Goal: Information Seeking & Learning: Learn about a topic

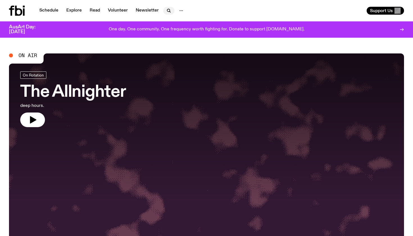
click at [168, 9] on icon "button" at bounding box center [168, 10] width 7 height 7
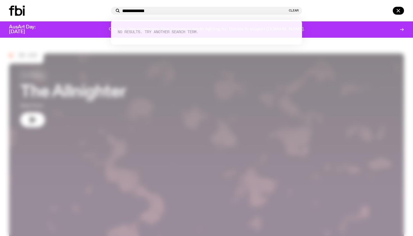
type input "**********"
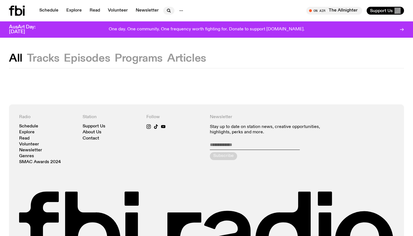
click at [165, 10] on icon "button" at bounding box center [168, 10] width 7 height 7
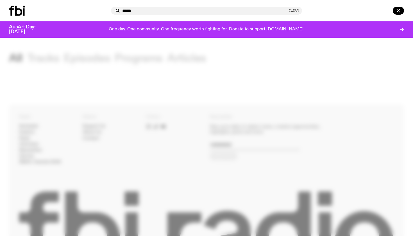
type input "*****"
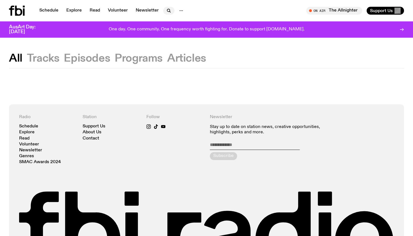
click at [171, 10] on button "button" at bounding box center [168, 11] width 11 height 8
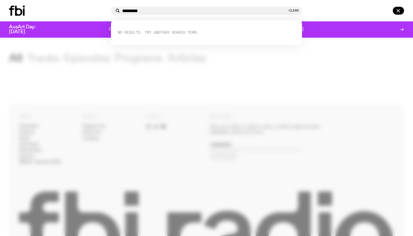
type input "*********"
click at [0, 107] on div at bounding box center [206, 118] width 413 height 236
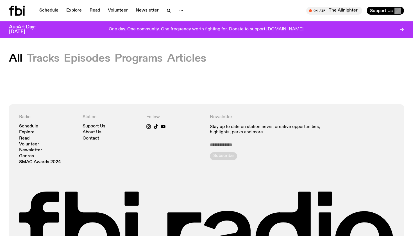
click at [47, 61] on button "Tracks" at bounding box center [43, 58] width 33 height 10
click at [47, 11] on link "Schedule" at bounding box center [49, 11] width 26 height 8
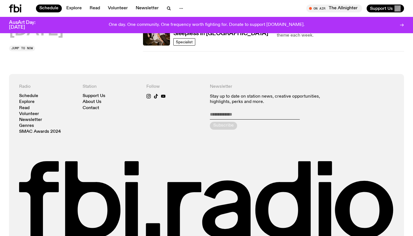
scroll to position [382, 0]
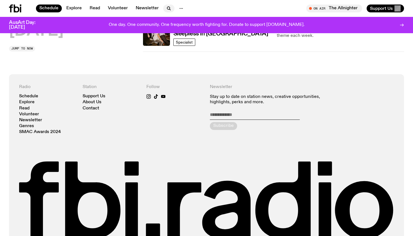
click at [166, 11] on icon "button" at bounding box center [168, 8] width 7 height 7
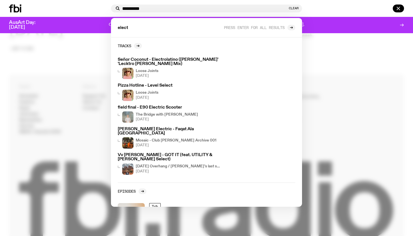
type input "**********"
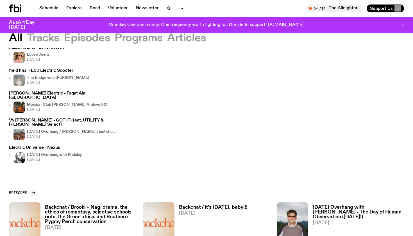
scroll to position [85, 0]
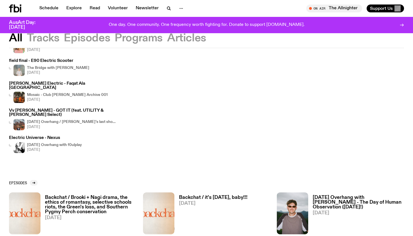
click at [43, 136] on h3 "Electric Universe - Nexus" at bounding box center [45, 138] width 73 height 4
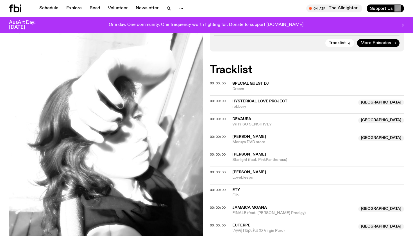
scroll to position [119, 0]
click at [211, 117] on span "00:00:00" at bounding box center [218, 118] width 16 height 4
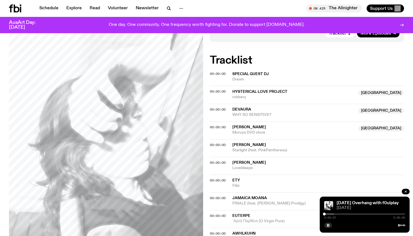
scroll to position [128, 0]
click at [330, 214] on div at bounding box center [298, 213] width 81 height 1
drag, startPoint x: 327, startPoint y: 213, endPoint x: 311, endPoint y: 213, distance: 15.7
drag, startPoint x: 329, startPoint y: 212, endPoint x: 312, endPoint y: 212, distance: 17.1
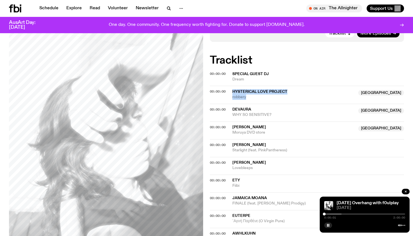
drag, startPoint x: 251, startPoint y: 97, endPoint x: 232, endPoint y: 86, distance: 21.2
click at [232, 86] on div "00:00:00 Hysterical Love Project Australia robbery Australia" at bounding box center [307, 95] width 194 height 18
copy div "Hysterical Love Project Australia robbery"
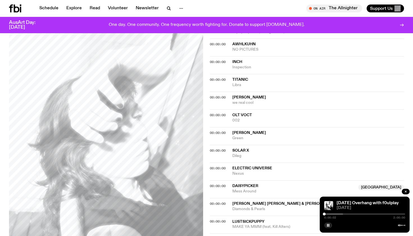
scroll to position [319, 0]
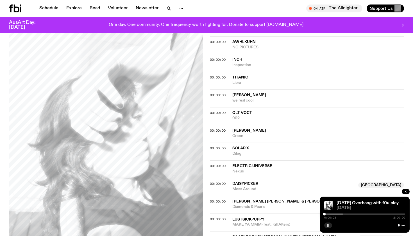
click at [327, 223] on button "button" at bounding box center [328, 225] width 8 height 6
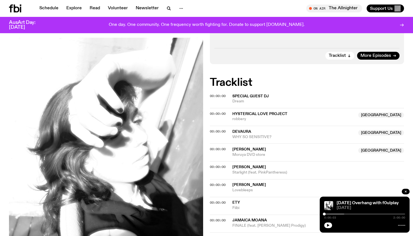
scroll to position [156, 0]
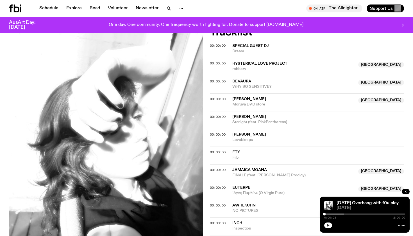
click at [329, 227] on button "button" at bounding box center [328, 225] width 8 height 6
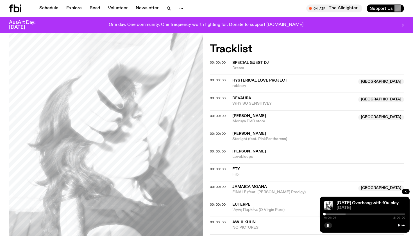
scroll to position [103, 0]
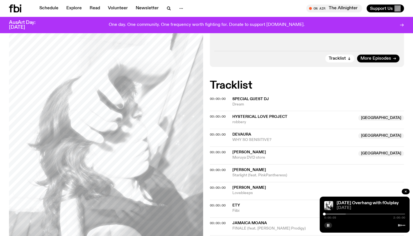
click at [327, 213] on div at bounding box center [305, 213] width 81 height 1
click at [325, 214] on div "0:05:01 2:00:00" at bounding box center [364, 215] width 81 height 7
click at [325, 214] on div at bounding box center [286, 213] width 81 height 1
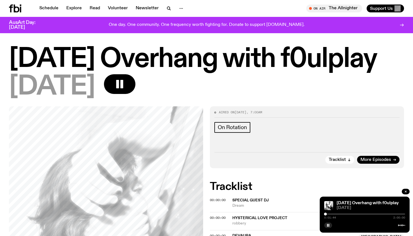
scroll to position [3, 0]
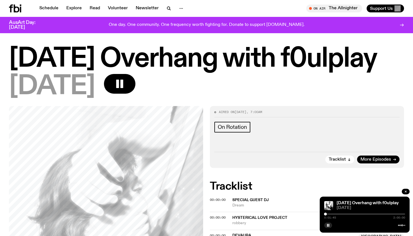
drag, startPoint x: 306, startPoint y: 56, endPoint x: 412, endPoint y: 57, distance: 106.4
click at [412, 57] on div "Saturday Overhang with f0ulplay 20.09.25" at bounding box center [206, 76] width 413 height 60
click at [328, 225] on rect "button" at bounding box center [327, 224] width 1 height 3
click at [328, 225] on icon "button" at bounding box center [328, 224] width 3 height 3
click at [328, 214] on div at bounding box center [307, 213] width 81 height 1
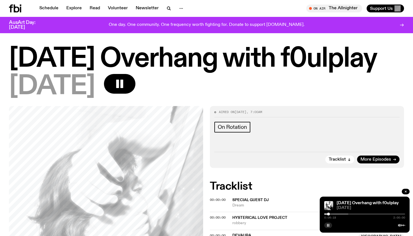
click at [402, 224] on icon at bounding box center [401, 225] width 7 height 4
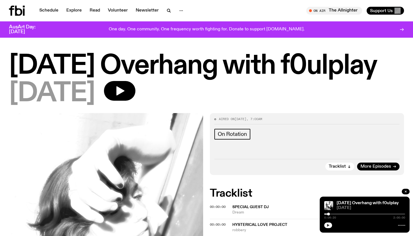
click at [325, 225] on button "button" at bounding box center [328, 225] width 8 height 6
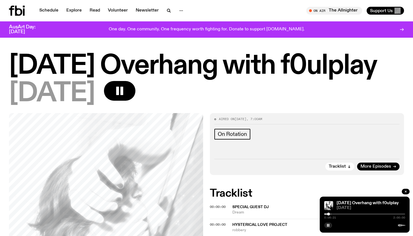
click at [326, 214] on div at bounding box center [287, 213] width 81 height 1
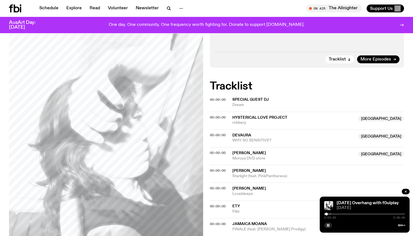
scroll to position [105, 0]
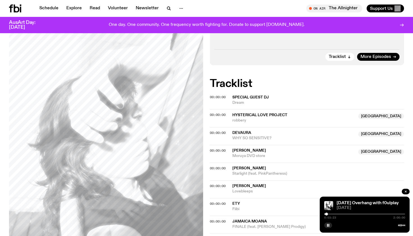
click at [329, 213] on div at bounding box center [364, 213] width 81 height 1
click at [333, 213] on div at bounding box center [293, 213] width 81 height 1
click at [336, 214] on div at bounding box center [298, 213] width 81 height 1
click at [216, 148] on span "00:00:00" at bounding box center [218, 150] width 16 height 4
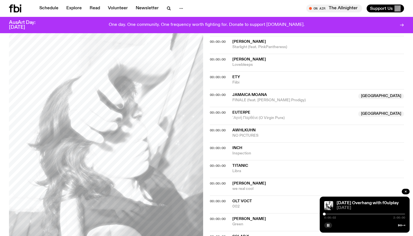
scroll to position [232, 0]
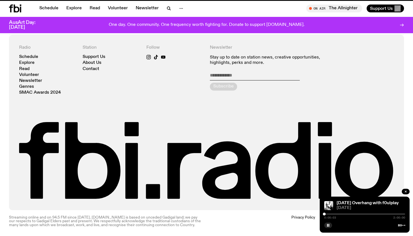
scroll to position [64, 0]
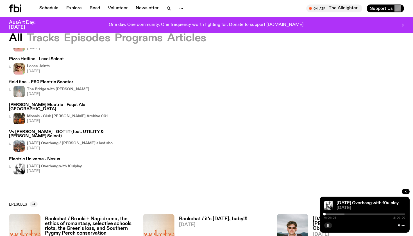
click at [328, 223] on button "button" at bounding box center [328, 225] width 8 height 6
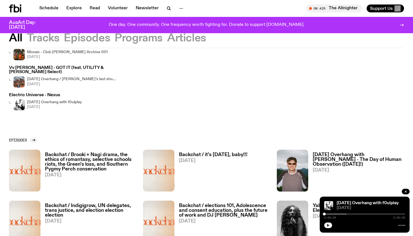
scroll to position [51, 0]
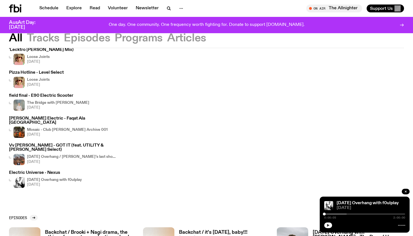
click at [52, 95] on h3 "field final - E90 Electric Scooter" at bounding box center [49, 95] width 80 height 4
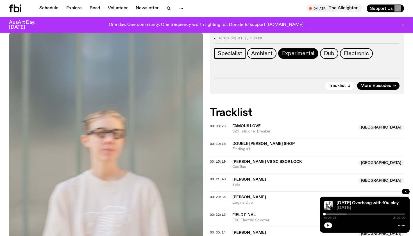
scroll to position [154, 0]
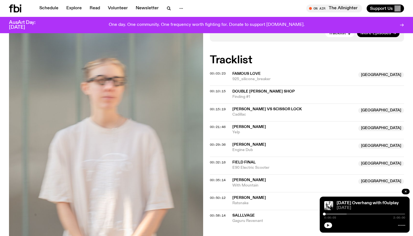
click at [207, 72] on div "Aired on [DATE] 8:00pm Specialist Ambient Experimental Dub Electronic Tracklist…" at bounding box center [206, 122] width 413 height 285
click at [211, 74] on span "00:03:23" at bounding box center [218, 73] width 16 height 4
click at [212, 72] on span "00:03:23" at bounding box center [218, 73] width 16 height 4
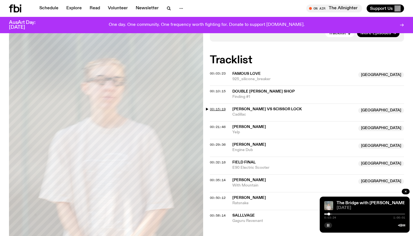
click at [213, 107] on span "00:15:19" at bounding box center [218, 109] width 16 height 4
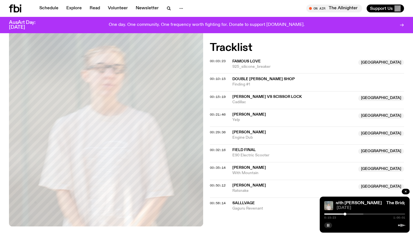
scroll to position [166, 0]
drag, startPoint x: 250, startPoint y: 101, endPoint x: 232, endPoint y: 93, distance: 19.1
click at [232, 94] on div "[PERSON_NAME] vs Scissor Lock NSW Cadillac" at bounding box center [293, 99] width 122 height 11
copy div "[PERSON_NAME] vs Scissor Lock NSW Cadillac"
click at [346, 213] on div at bounding box center [345, 213] width 3 height 3
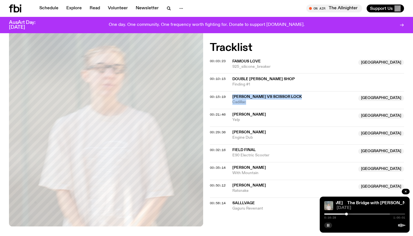
click at [347, 213] on div at bounding box center [346, 213] width 3 height 3
click at [349, 214] on div at bounding box center [350, 213] width 81 height 1
click at [351, 214] on div at bounding box center [350, 213] width 3 height 3
click at [354, 214] on div at bounding box center [354, 213] width 81 height 1
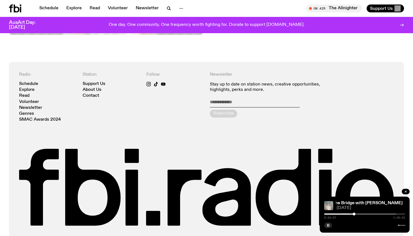
click at [322, 225] on div "The Bridge with [PERSON_NAME] The Bridge with [PERSON_NAME] [DATE] 0:22:07 1:00…" at bounding box center [364, 214] width 90 height 36
click at [327, 225] on rect "button" at bounding box center [327, 224] width 1 height 3
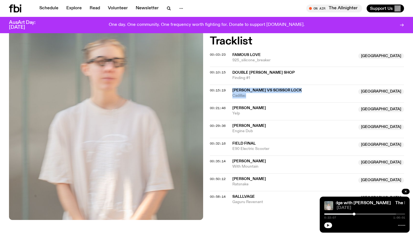
scroll to position [183, 0]
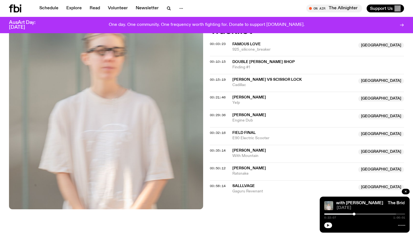
click at [209, 94] on div "Aired on [DATE] 8:00pm Specialist Ambient Experimental Dub Electronic Tracklist…" at bounding box center [206, 92] width 413 height 285
click at [213, 95] on span "00:21:46" at bounding box center [218, 97] width 16 height 4
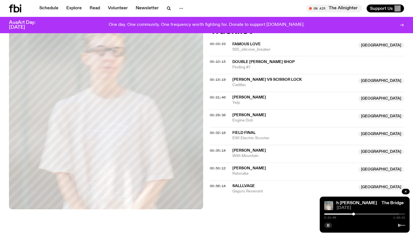
click at [138, 1] on div "Schedule Explore Read Volunteer Newsletter On Air The Allnighter Tune in live O…" at bounding box center [206, 8] width 413 height 17
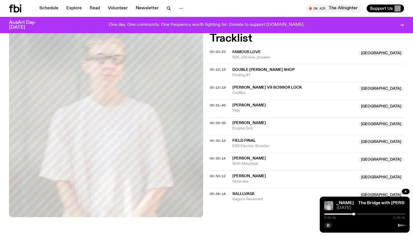
scroll to position [177, 0]
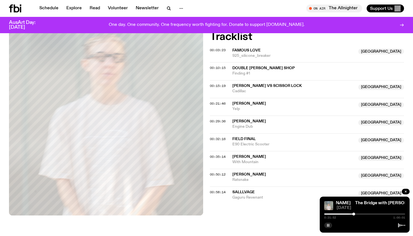
click at [239, 172] on span "[PERSON_NAME]" at bounding box center [249, 174] width 34 height 4
click at [219, 172] on span "00:50:12" at bounding box center [218, 174] width 16 height 4
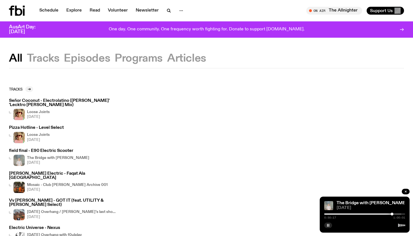
click at [42, 125] on h3 "Pizza Hotline - Level Select" at bounding box center [36, 127] width 55 height 4
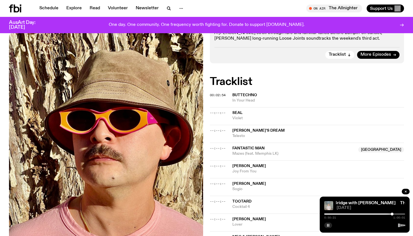
scroll to position [135, 0]
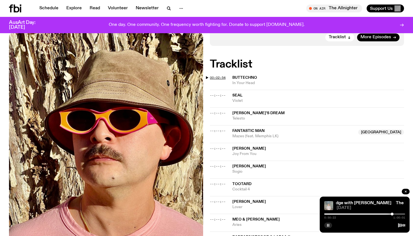
click at [217, 76] on span "00:02:54" at bounding box center [218, 77] width 16 height 4
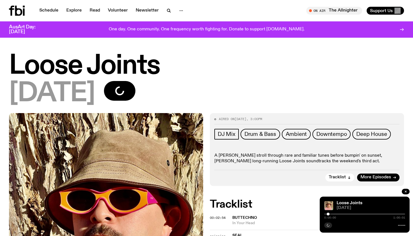
scroll to position [0, 0]
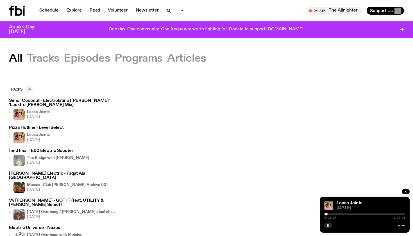
click at [38, 99] on h3 "Señor Coconut - Electrolatino ([PERSON_NAME]' 'Lecktro [PERSON_NAME] Mix)" at bounding box center [63, 103] width 108 height 8
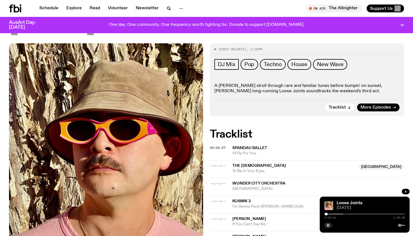
scroll to position [98, 0]
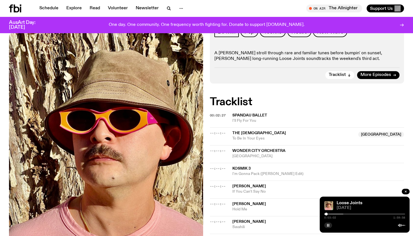
click at [329, 211] on div "Loose Joints [DATE] 0:03:02 1:59:58" at bounding box center [364, 214] width 90 height 36
click at [330, 212] on div "0:03:02 1:59:58" at bounding box center [364, 215] width 81 height 7
click at [329, 214] on div at bounding box center [306, 213] width 81 height 1
drag, startPoint x: 260, startPoint y: 122, endPoint x: 227, endPoint y: 118, distance: 33.1
click at [227, 118] on div "00:02:27 Spandau Ballet I'll Fly For You" at bounding box center [307, 120] width 194 height 13
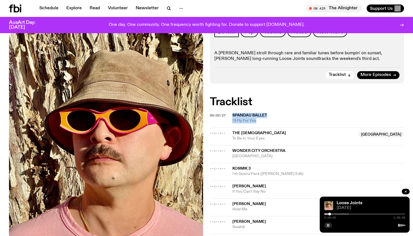
copy div "Spandau Ballet I'll Fly For You"
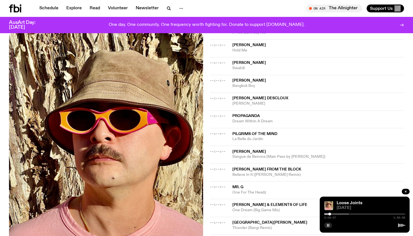
scroll to position [289, 0]
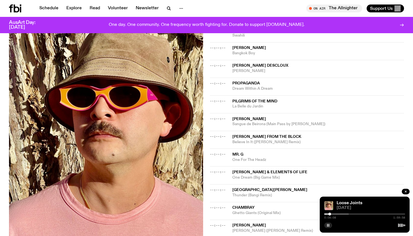
click at [325, 224] on button "button" at bounding box center [328, 225] width 8 height 6
click at [325, 227] on button "button" at bounding box center [328, 225] width 8 height 6
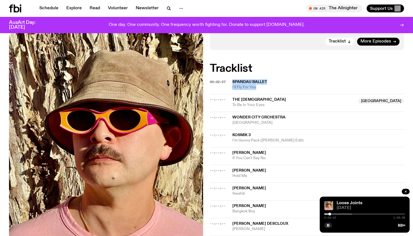
scroll to position [131, 0]
copy div "Spandau Ballet I'll Fly For You"
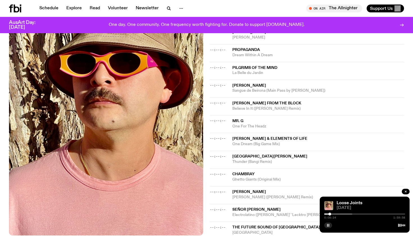
click at [328, 225] on rect "button" at bounding box center [328, 224] width 1 height 3
click at [327, 224] on icon "button" at bounding box center [327, 224] width 3 height 3
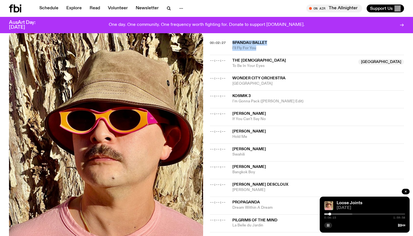
scroll to position [149, 0]
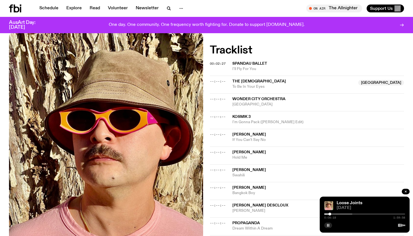
click at [238, 81] on span "The [DEMOGRAPHIC_DATA]" at bounding box center [259, 81] width 54 height 4
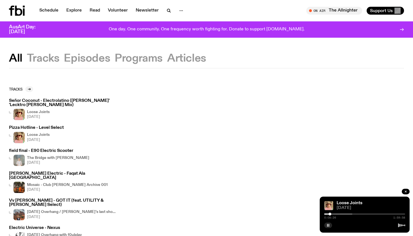
click at [330, 222] on div at bounding box center [364, 224] width 81 height 7
click at [329, 224] on icon "button" at bounding box center [327, 224] width 3 height 3
click at [62, 148] on h3 "field final - E90 Electric Scooter" at bounding box center [49, 150] width 80 height 4
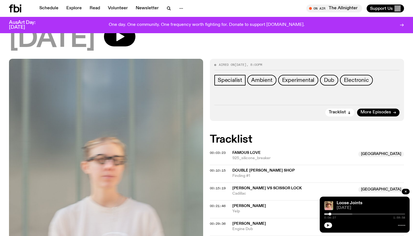
scroll to position [112, 0]
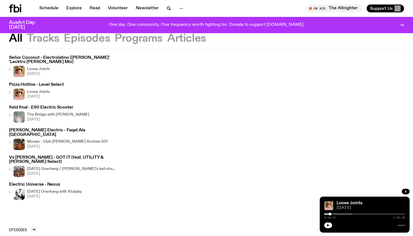
scroll to position [39, 0]
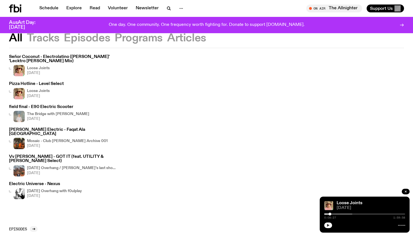
click at [31, 128] on h3 "[PERSON_NAME] Electric - Faqat Ala [GEOGRAPHIC_DATA]" at bounding box center [63, 131] width 108 height 8
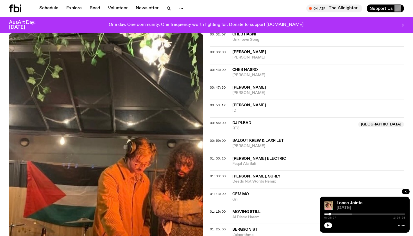
scroll to position [358, 0]
click at [216, 120] on span "00:56:00" at bounding box center [218, 122] width 16 height 4
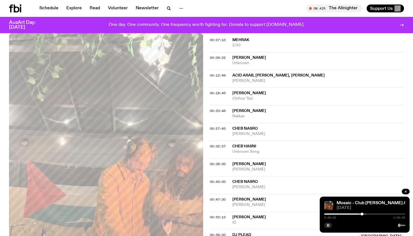
scroll to position [306, 0]
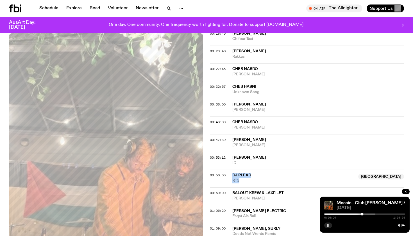
drag, startPoint x: 246, startPoint y: 144, endPoint x: 232, endPoint y: 137, distance: 15.4
click at [232, 169] on div "00:56:00 DJ Plead Australia RT3 [GEOGRAPHIC_DATA]" at bounding box center [307, 178] width 194 height 18
copy div "DJ Plead Australia RT3"
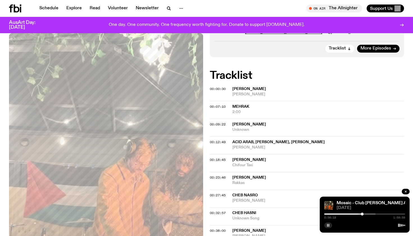
scroll to position [371, 0]
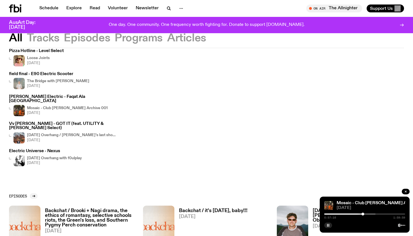
scroll to position [72, 0]
click at [52, 148] on h3 "Electric Universe - Nexus" at bounding box center [45, 150] width 73 height 4
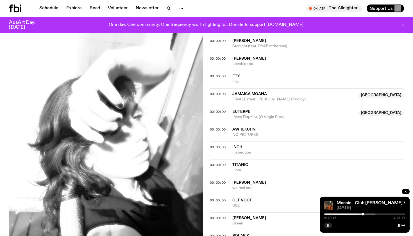
scroll to position [240, 0]
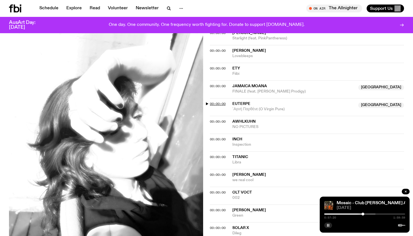
click at [218, 101] on span "00:00:00" at bounding box center [218, 103] width 16 height 4
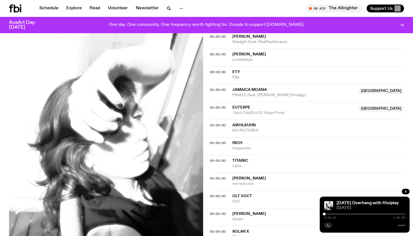
scroll to position [238, 0]
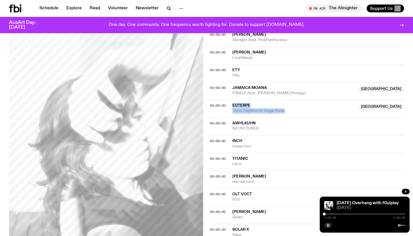
drag, startPoint x: 292, startPoint y: 106, endPoint x: 232, endPoint y: 101, distance: 60.8
click at [232, 101] on div "00:00:00 Euterpe NSW ´Αγνή Παρθένε (O Virgin Pure) [GEOGRAPHIC_DATA]" at bounding box center [307, 109] width 194 height 18
copy div "Euterpe NSW ´Αγνή Παρθένε (O Virgin Pure)"
click at [328, 226] on rect "button" at bounding box center [327, 224] width 1 height 3
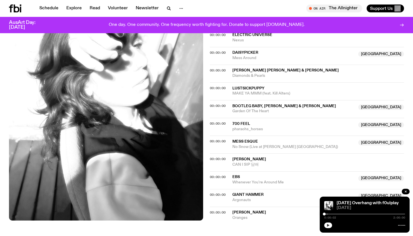
scroll to position [452, 0]
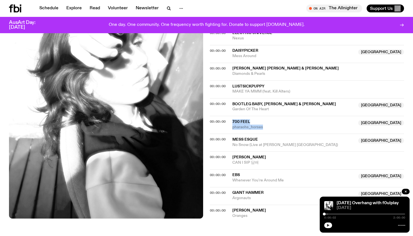
drag, startPoint x: 267, startPoint y: 116, endPoint x: 231, endPoint y: 111, distance: 36.0
click at [231, 116] on div "00:00:00 700 Feel NSW pharaohs_horses [GEOGRAPHIC_DATA]" at bounding box center [307, 125] width 194 height 18
copy div "700 Feel NSW pharaohs_horses"
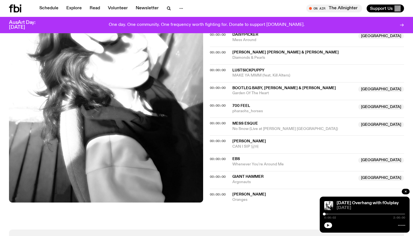
scroll to position [472, 0]
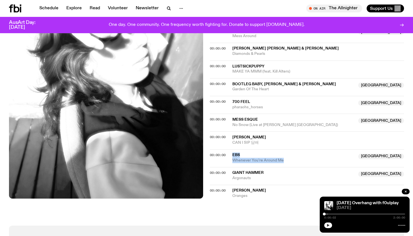
drag, startPoint x: 285, startPoint y: 149, endPoint x: 231, endPoint y: 142, distance: 54.3
click at [231, 149] on div "00:00:00 EBS NSW Whenever You're Around Me [GEOGRAPHIC_DATA]" at bounding box center [307, 158] width 194 height 18
copy div "EBS NSW Whenever You're Around Me"
drag, startPoint x: 256, startPoint y: 166, endPoint x: 230, endPoint y: 157, distance: 27.4
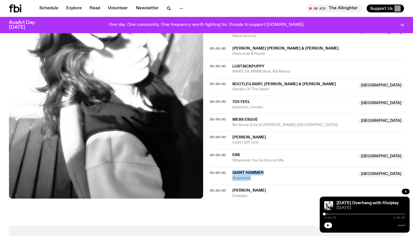
click at [230, 167] on div "00:00:00 Giant Hammer NSW Argonauts [GEOGRAPHIC_DATA]" at bounding box center [307, 176] width 194 height 18
copy div "Giant Hammer NSW Argonauts"
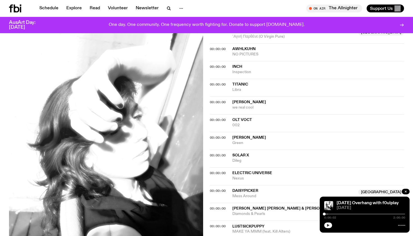
scroll to position [254, 0]
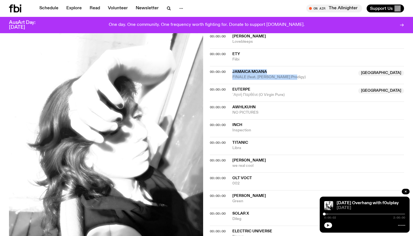
drag, startPoint x: 291, startPoint y: 72, endPoint x: 230, endPoint y: 69, distance: 61.0
click at [230, 69] on div "00:00:00 Jamaica Moana NSW FINALE (feat. [PERSON_NAME] Prodigy) [GEOGRAPHIC_DAT…" at bounding box center [307, 75] width 194 height 18
copy div "Jamaica Moana NSW FINALE (feat. [PERSON_NAME] Prodigy)"
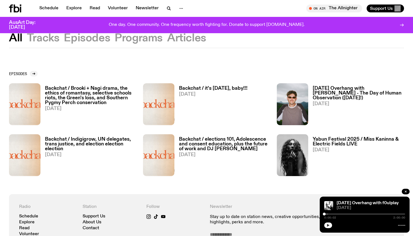
scroll to position [189, 0]
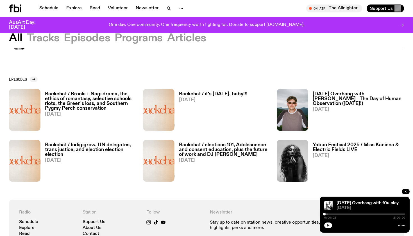
click at [192, 92] on h3 "Backchat / it's [DATE], baby!!!" at bounding box center [213, 94] width 68 height 5
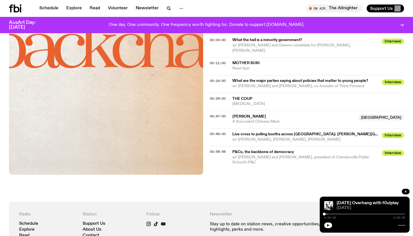
scroll to position [233, 0]
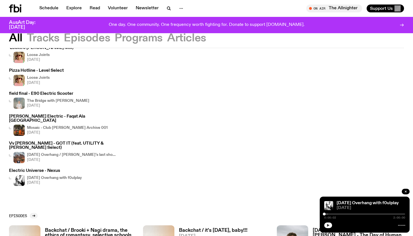
scroll to position [29, 0]
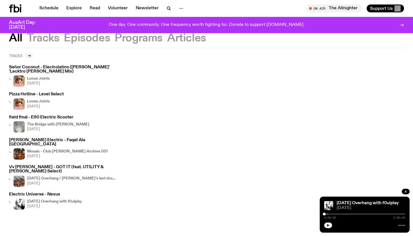
click at [30, 55] on icon at bounding box center [29, 55] width 3 height 3
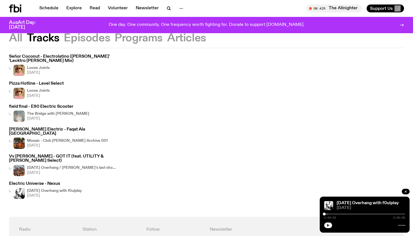
scroll to position [26, 0]
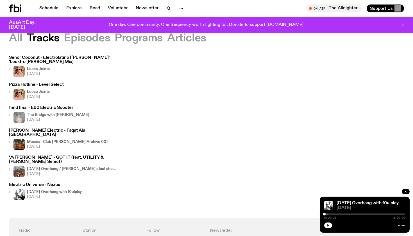
click at [36, 155] on h3 "Vv [PERSON_NAME] - GOT IT (feat. UTILITY & [PERSON_NAME] Select)" at bounding box center [63, 159] width 108 height 8
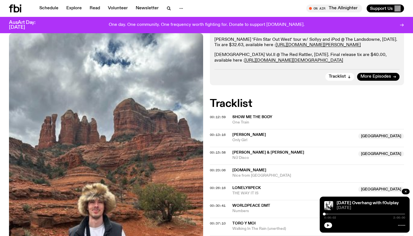
scroll to position [193, 0]
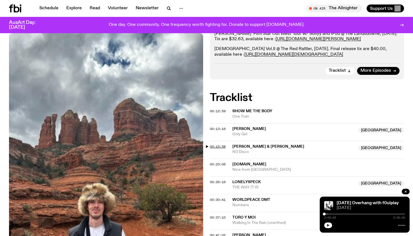
click at [215, 144] on span "00:15:58" at bounding box center [218, 146] width 16 height 4
drag, startPoint x: 252, startPoint y: 131, endPoint x: 233, endPoint y: 125, distance: 19.5
click at [233, 144] on div "[PERSON_NAME] & [PERSON_NAME] Oi NSW Nữ Disco" at bounding box center [293, 149] width 122 height 11
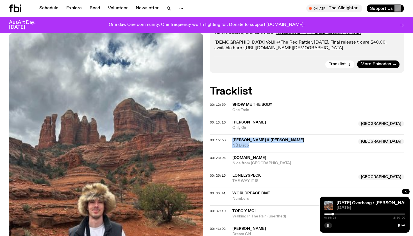
scroll to position [198, 0]
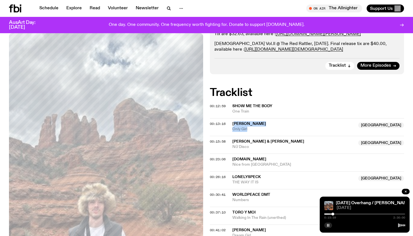
drag, startPoint x: 251, startPoint y: 107, endPoint x: 234, endPoint y: 100, distance: 18.1
click at [234, 121] on div "Thandi [GEOGRAPHIC_DATA] [GEOGRAPHIC_DATA] Only Girl" at bounding box center [293, 126] width 122 height 11
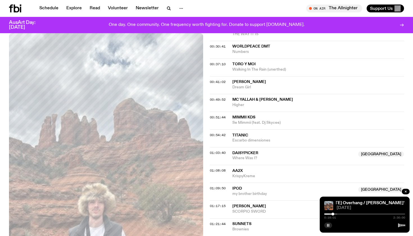
scroll to position [389, 0]
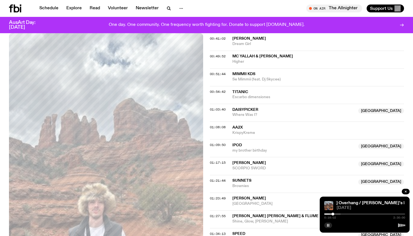
click at [331, 225] on button "button" at bounding box center [328, 225] width 8 height 6
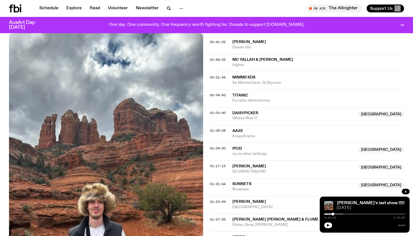
scroll to position [397, 0]
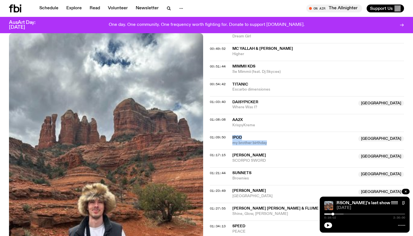
drag, startPoint x: 271, startPoint y: 115, endPoint x: 230, endPoint y: 111, distance: 40.8
click at [230, 131] on div "01:09:50 iPod NSW my brother birthday NSW" at bounding box center [307, 140] width 194 height 18
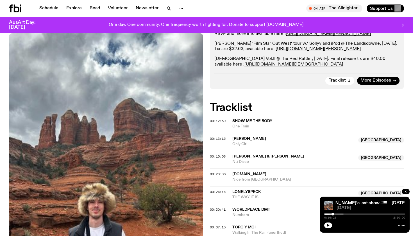
scroll to position [153, 0]
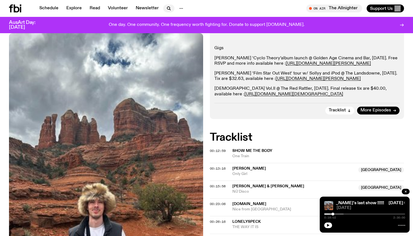
click at [166, 5] on button "button" at bounding box center [168, 8] width 11 height 8
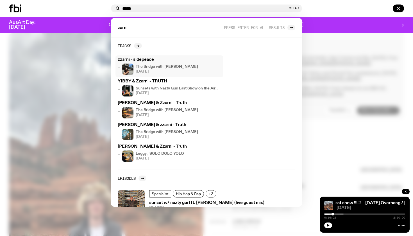
type input "*****"
click at [121, 59] on h3 "zzarni - sidepeace" at bounding box center [169, 60] width 103 height 4
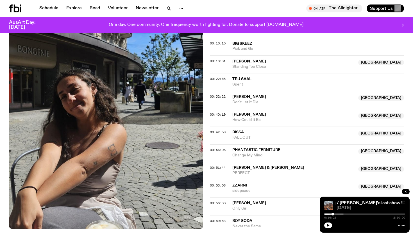
scroll to position [251, 0]
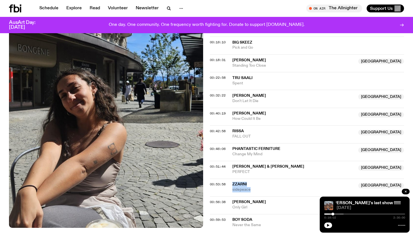
drag, startPoint x: 253, startPoint y: 157, endPoint x: 230, endPoint y: 152, distance: 23.1
click at [230, 178] on div "00:53:58 zzarni NSW sidepeace NSW" at bounding box center [307, 187] width 194 height 18
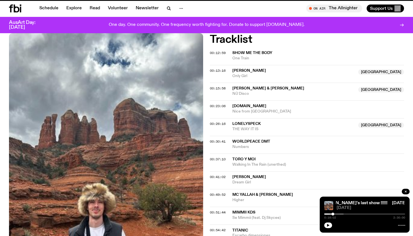
scroll to position [153, 0]
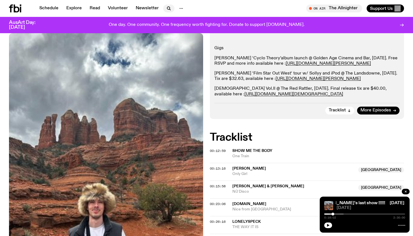
click at [166, 10] on icon "button" at bounding box center [168, 8] width 7 height 7
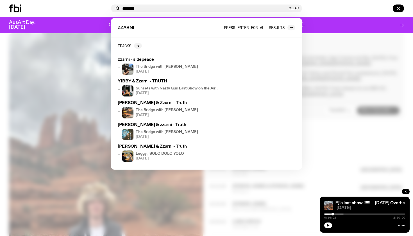
type input "******"
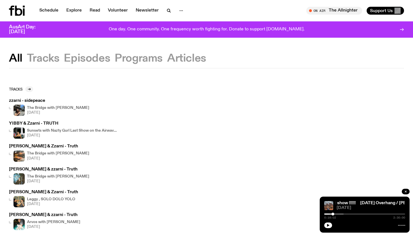
click at [41, 123] on h3 "YIBBY & Zzarni - TRUTH" at bounding box center [63, 123] width 108 height 4
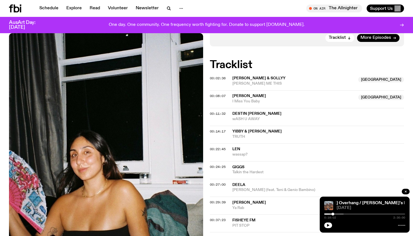
scroll to position [184, 0]
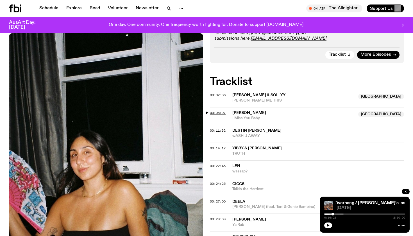
click at [218, 110] on span "00:08:07" at bounding box center [218, 112] width 16 height 4
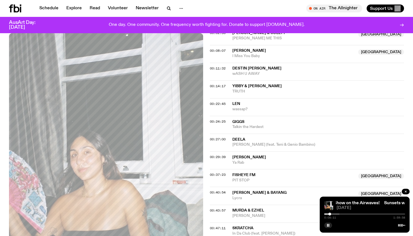
scroll to position [246, 0]
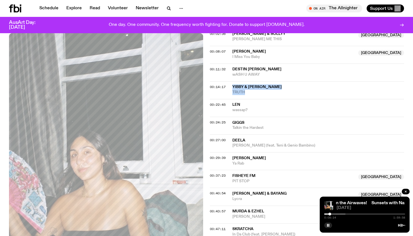
drag, startPoint x: 248, startPoint y: 85, endPoint x: 233, endPoint y: 79, distance: 16.1
click at [233, 84] on div "YIBBY & Zzarni TRUTH" at bounding box center [318, 89] width 172 height 11
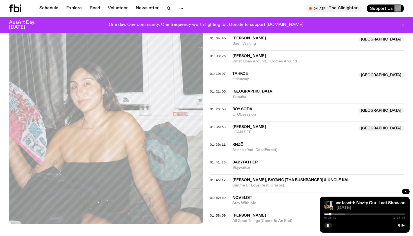
scroll to position [524, 0]
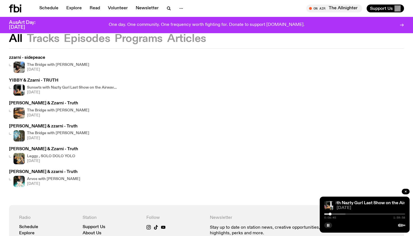
scroll to position [39, 0]
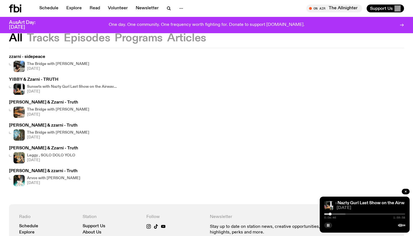
click at [27, 103] on h3 "[PERSON_NAME] & Zzarni - Truth" at bounding box center [49, 102] width 80 height 4
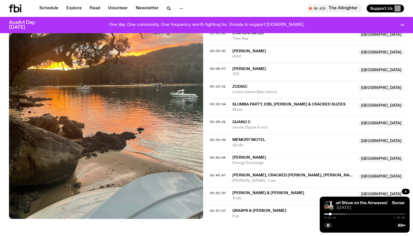
scroll to position [225, 0]
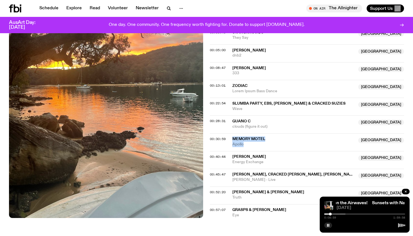
drag, startPoint x: 247, startPoint y: 114, endPoint x: 233, endPoint y: 110, distance: 14.7
click at [233, 136] on div "MEMORY MOTEL NSW Apollo" at bounding box center [293, 141] width 122 height 11
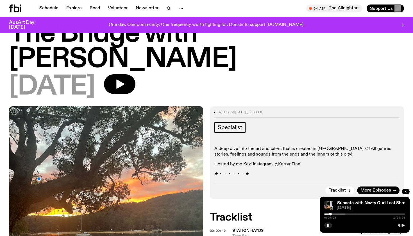
scroll to position [26, 0]
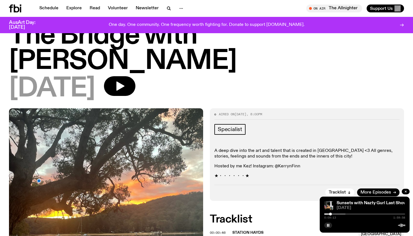
click at [241, 1] on div "Schedule Explore Read Volunteer Newsletter On Air The Allnighter Tune in live O…" at bounding box center [206, 8] width 413 height 17
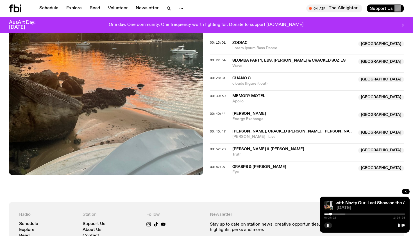
scroll to position [227, 0]
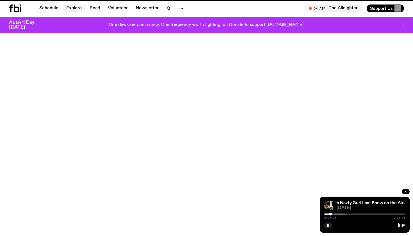
scroll to position [39, 0]
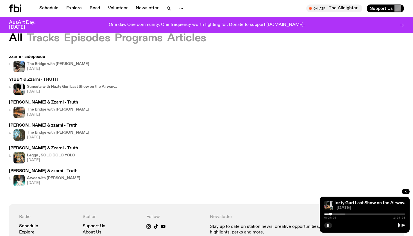
click at [46, 169] on h3 "[PERSON_NAME] & zzarni - Truth" at bounding box center [44, 171] width 71 height 4
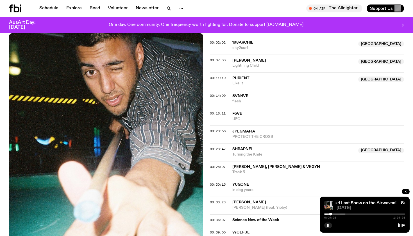
scroll to position [200, 0]
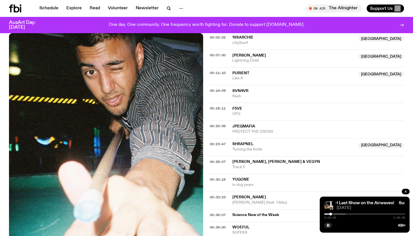
click at [237, 1] on div "Schedule Explore Read Volunteer Newsletter On Air The Allnighter Tune in live O…" at bounding box center [206, 8] width 413 height 17
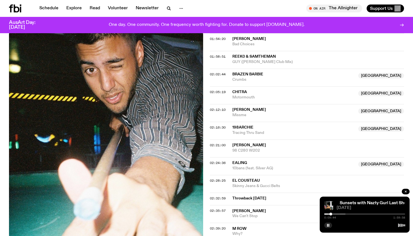
scroll to position [724, 0]
drag, startPoint x: 248, startPoint y: 97, endPoint x: 233, endPoint y: 91, distance: 15.4
click at [233, 107] on div "[PERSON_NAME] NSW Missme" at bounding box center [293, 112] width 122 height 11
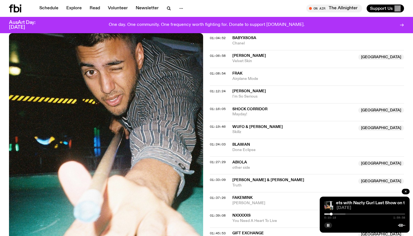
scroll to position [486, 0]
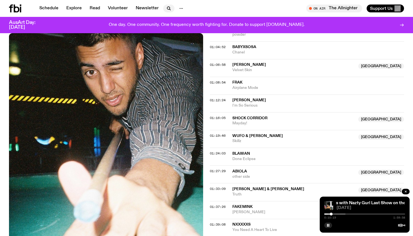
click at [167, 6] on icon "button" at bounding box center [168, 8] width 7 height 7
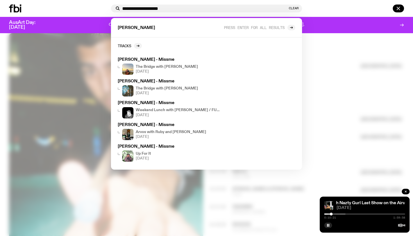
drag, startPoint x: 180, startPoint y: 7, endPoint x: 161, endPoint y: 7, distance: 19.1
click at [161, 7] on input "**********" at bounding box center [204, 8] width 165 height 5
type input "**********"
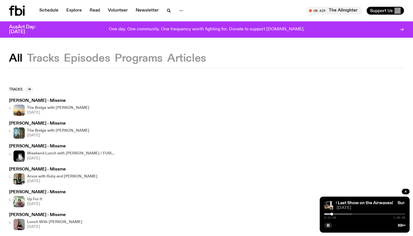
click at [333, 225] on div at bounding box center [364, 224] width 81 height 7
click at [329, 225] on rect "button" at bounding box center [328, 224] width 1 height 3
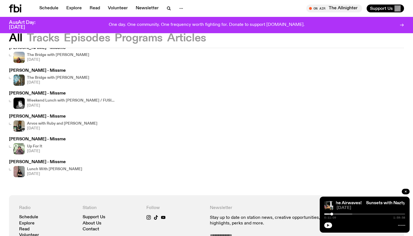
scroll to position [48, 0]
click at [43, 72] on h3 "[PERSON_NAME] - Missme" at bounding box center [49, 71] width 80 height 4
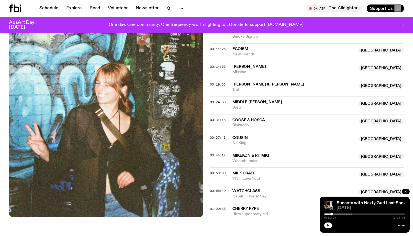
scroll to position [298, 0]
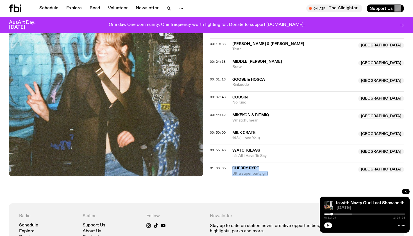
drag, startPoint x: 231, startPoint y: 136, endPoint x: 270, endPoint y: 145, distance: 40.1
click at [270, 145] on div "Aired on [DATE] 8:00pm Specialist HEY! [PERSON_NAME] tickets at VIVID [DATE] - …" at bounding box center [206, 19] width 413 height 367
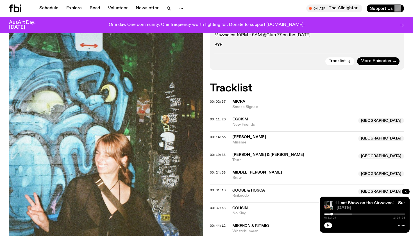
scroll to position [200, 0]
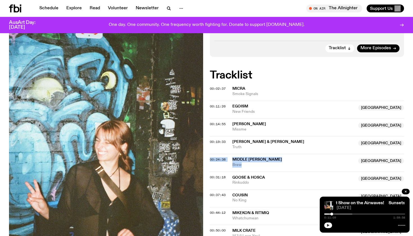
drag, startPoint x: 244, startPoint y: 137, endPoint x: 230, endPoint y: 129, distance: 16.1
click at [230, 154] on div "00:24:38 Middle [PERSON_NAME] [GEOGRAPHIC_DATA] [GEOGRAPHIC_DATA] [GEOGRAPHIC_D…" at bounding box center [307, 163] width 194 height 18
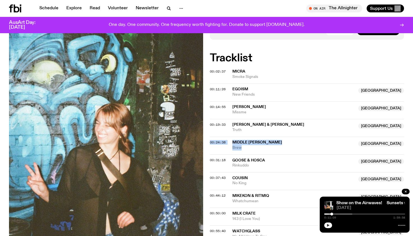
scroll to position [230, 0]
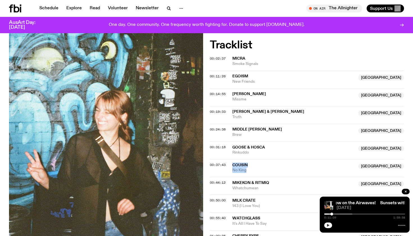
drag, startPoint x: 248, startPoint y: 143, endPoint x: 232, endPoint y: 134, distance: 18.1
click at [232, 159] on div "00:37:43 Cousin [GEOGRAPHIC_DATA] No [GEOGRAPHIC_DATA]" at bounding box center [307, 168] width 194 height 18
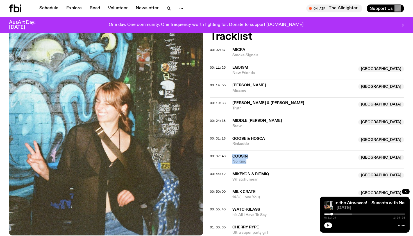
scroll to position [239, 0]
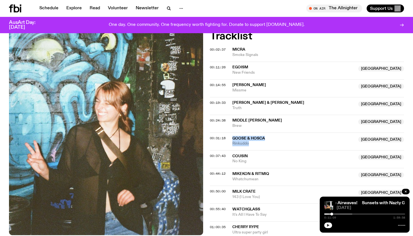
drag, startPoint x: 254, startPoint y: 116, endPoint x: 231, endPoint y: 108, distance: 24.7
click at [231, 132] on div "00:31:18 Goose & Hosca [GEOGRAPHIC_DATA] [GEOGRAPHIC_DATA] [GEOGRAPHIC_DATA]" at bounding box center [307, 141] width 194 height 18
drag, startPoint x: 263, startPoint y: 148, endPoint x: 232, endPoint y: 143, distance: 31.0
click at [232, 171] on div "Mikekon & Ritmiq [GEOGRAPHIC_DATA] Whatchumean" at bounding box center [293, 176] width 122 height 11
click at [216, 171] on span "00:44:12" at bounding box center [218, 173] width 16 height 4
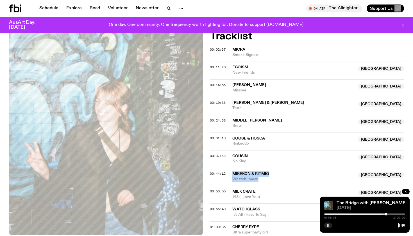
scroll to position [197, 0]
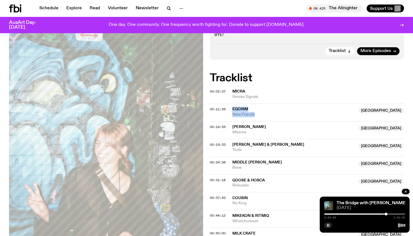
drag, startPoint x: 262, startPoint y: 88, endPoint x: 233, endPoint y: 83, distance: 29.7
click at [233, 106] on div "EGOISM NSW New Friends" at bounding box center [293, 111] width 122 height 11
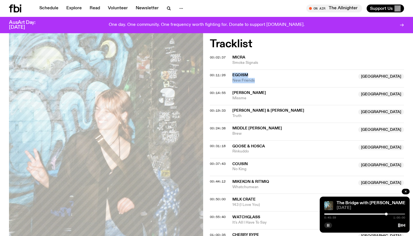
scroll to position [232, 0]
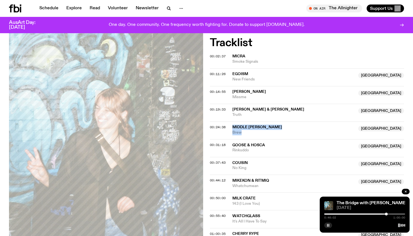
drag, startPoint x: 245, startPoint y: 106, endPoint x: 233, endPoint y: 99, distance: 14.2
click at [233, 124] on div "Middle [PERSON_NAME] NSW Brew" at bounding box center [293, 129] width 122 height 11
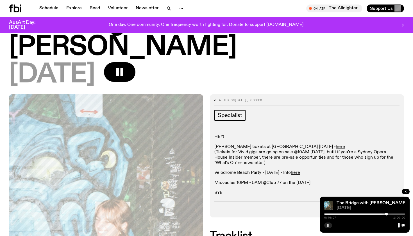
scroll to position [52, 0]
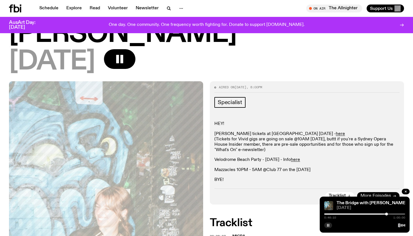
click at [364, 193] on span "More Episodes" at bounding box center [375, 195] width 31 height 4
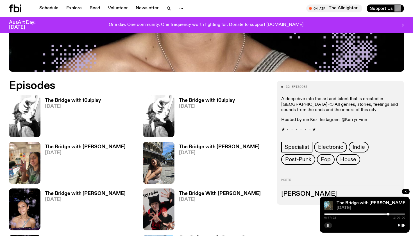
scroll to position [261, 0]
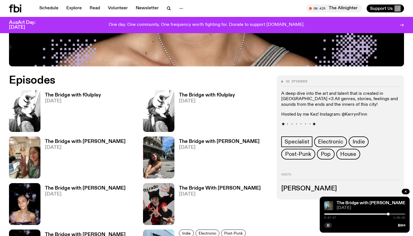
click at [83, 93] on h3 "The Bridge with f0ulplay" at bounding box center [73, 95] width 56 height 5
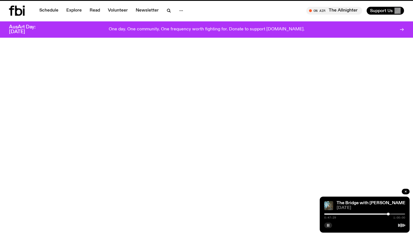
scroll to position [261, 0]
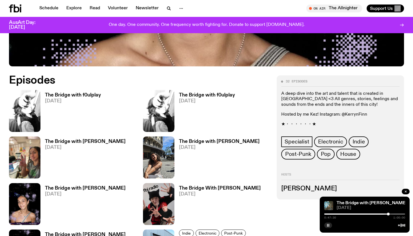
click at [195, 99] on span "[DATE]" at bounding box center [207, 101] width 56 height 5
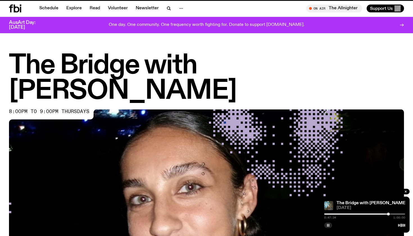
scroll to position [261, 0]
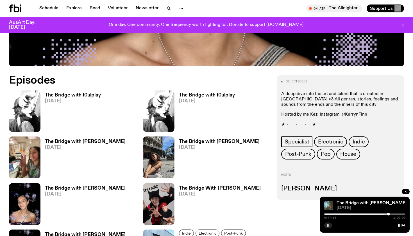
click at [51, 99] on span "[DATE]" at bounding box center [73, 101] width 56 height 5
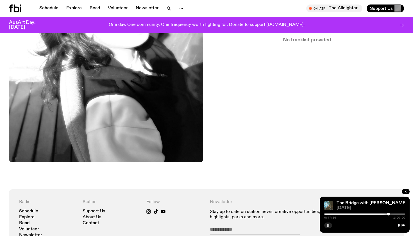
scroll to position [207, 0]
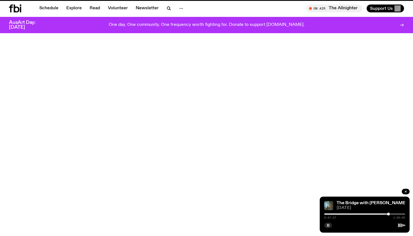
scroll to position [261, 0]
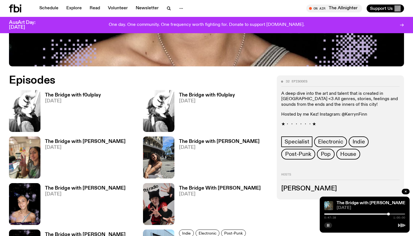
click at [59, 139] on h3 "The Bridge with [PERSON_NAME]" at bounding box center [85, 141] width 81 height 5
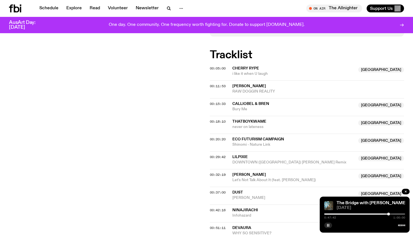
scroll to position [215, 0]
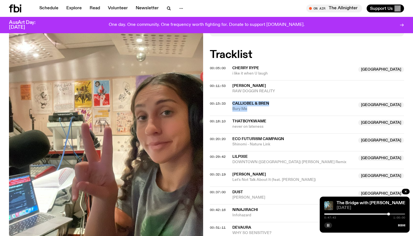
drag, startPoint x: 254, startPoint y: 76, endPoint x: 232, endPoint y: 70, distance: 22.9
click at [232, 98] on div "00:15:33 Calliobel & Bren [GEOGRAPHIC_DATA] [GEOGRAPHIC_DATA]" at bounding box center [307, 107] width 194 height 18
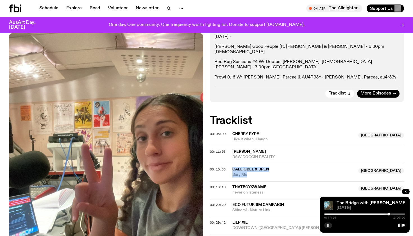
scroll to position [180, 0]
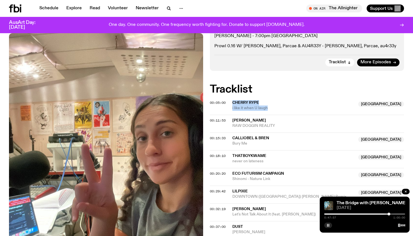
drag, startPoint x: 271, startPoint y: 75, endPoint x: 232, endPoint y: 72, distance: 38.9
click at [232, 100] on div "Cherry Rype NSW i like it when U laugh" at bounding box center [293, 105] width 122 height 11
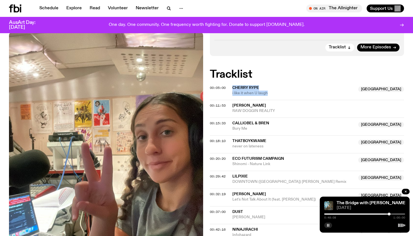
scroll to position [204, 0]
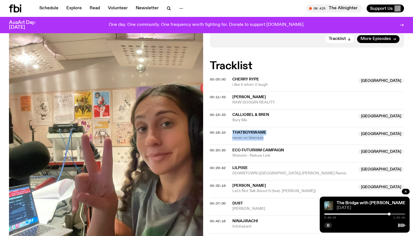
drag, startPoint x: 269, startPoint y: 107, endPoint x: 231, endPoint y: 98, distance: 38.8
click at [231, 127] on div "00:18:10 thatboykwame NSW never on lateness NSW" at bounding box center [307, 136] width 194 height 18
drag, startPoint x: 272, startPoint y: 55, endPoint x: 233, endPoint y: 46, distance: 40.5
click at [233, 77] on div "Cherry Rype NSW i like it when U laugh" at bounding box center [293, 82] width 122 height 11
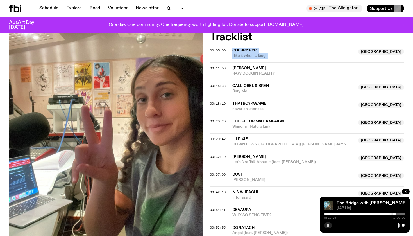
scroll to position [234, 0]
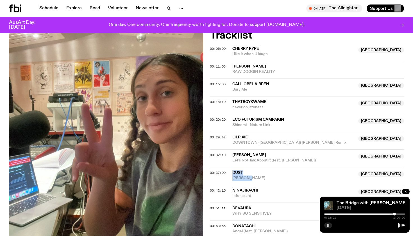
drag, startPoint x: 253, startPoint y: 144, endPoint x: 232, endPoint y: 137, distance: 22.1
click at [232, 170] on div "dust NSW [PERSON_NAME]" at bounding box center [293, 175] width 122 height 11
click at [328, 221] on div at bounding box center [364, 224] width 81 height 7
click at [216, 152] on span "00:32:19" at bounding box center [218, 154] width 16 height 4
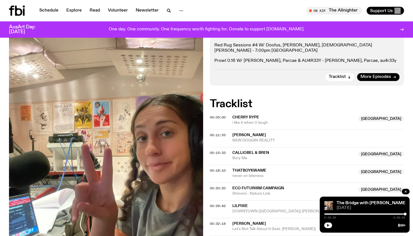
scroll to position [0, 0]
